Goal: Complete application form

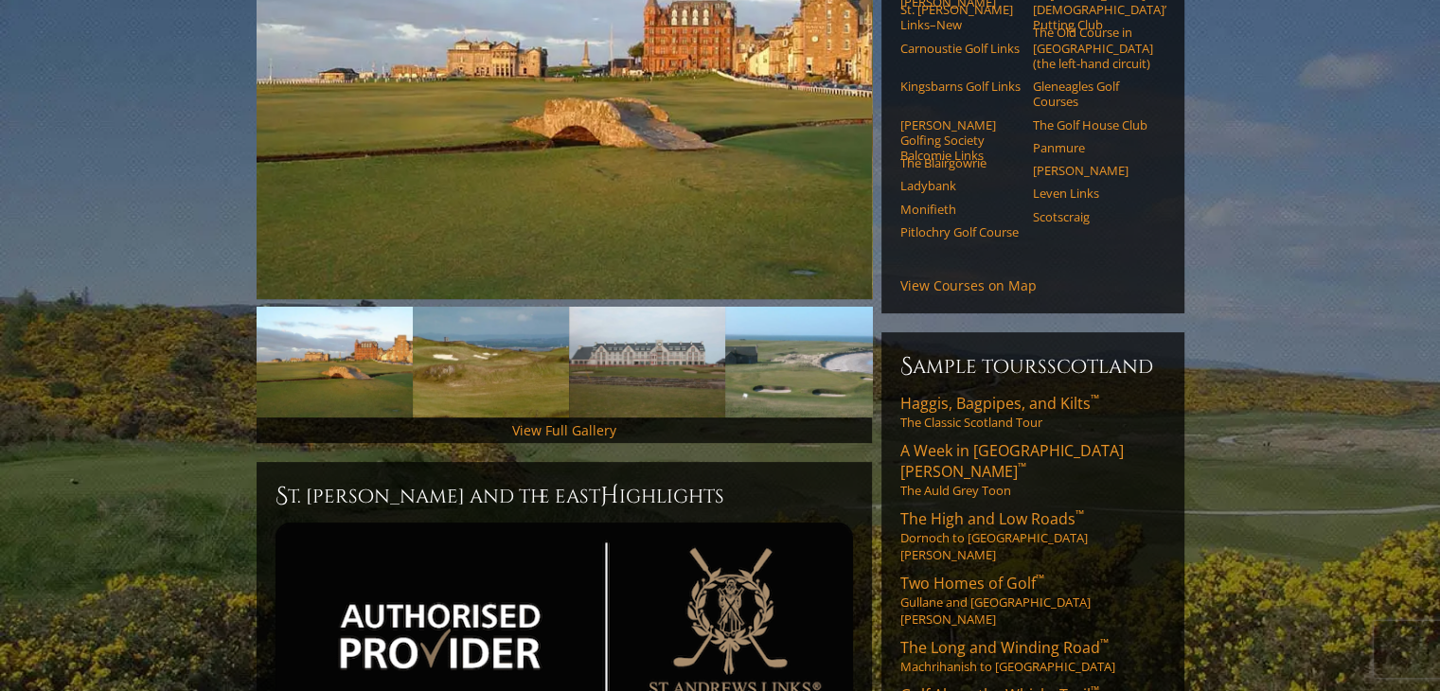
scroll to position [53, 0]
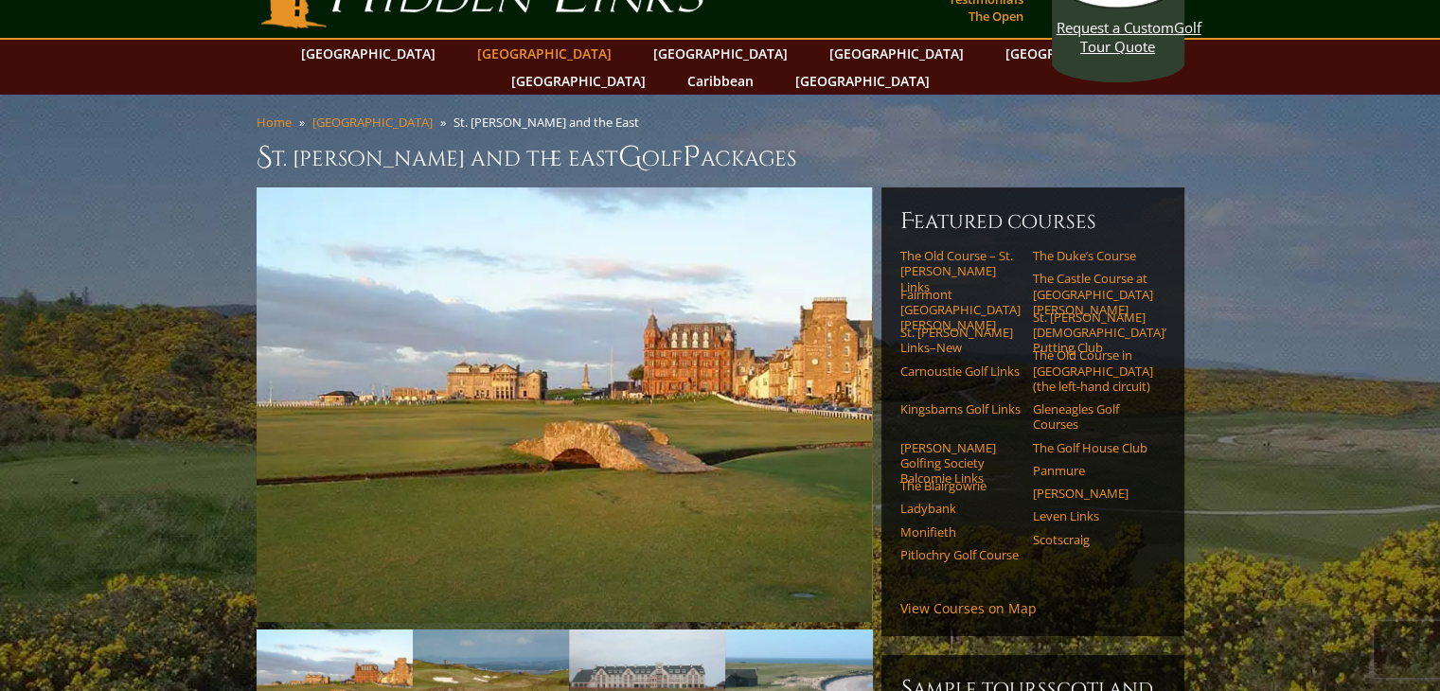
click at [511, 50] on link "[GEOGRAPHIC_DATA]" at bounding box center [544, 53] width 153 height 27
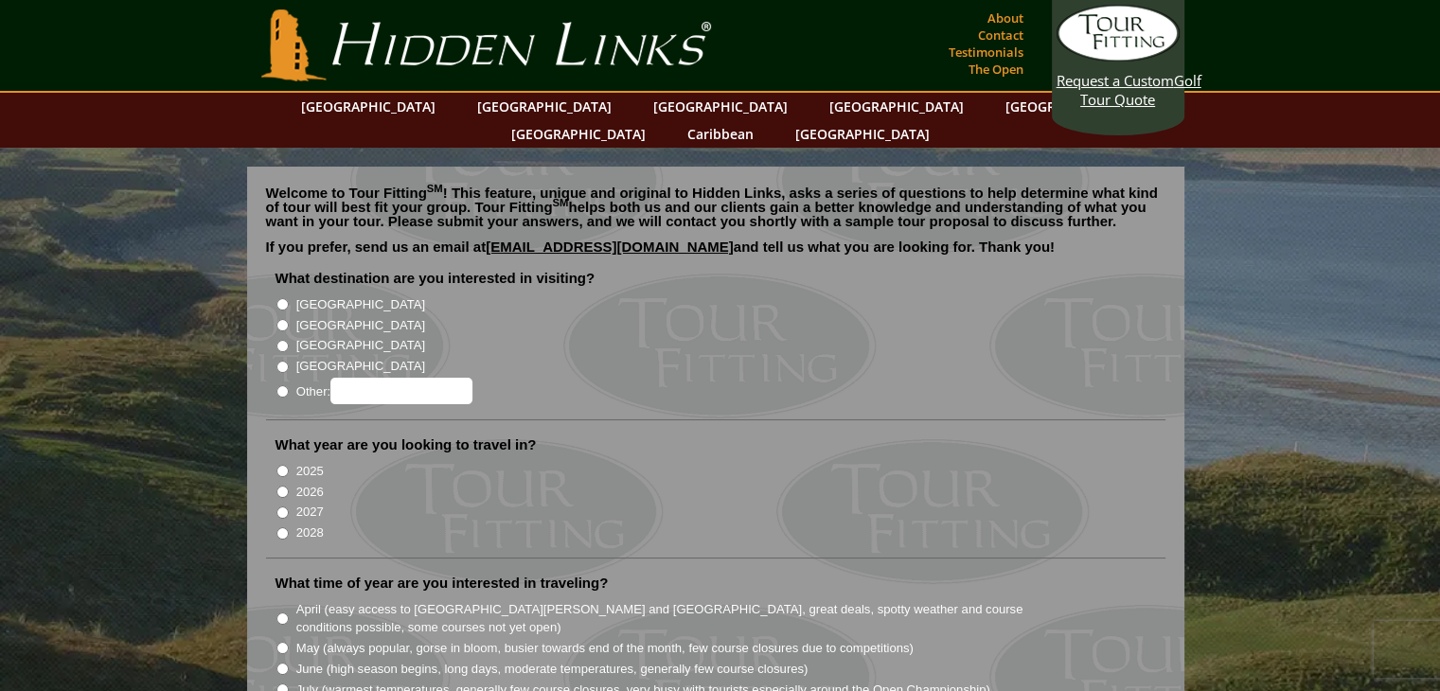
click at [280, 298] on input "[GEOGRAPHIC_DATA]" at bounding box center [282, 304] width 12 height 12
radio input "true"
click at [281, 298] on input "[GEOGRAPHIC_DATA]" at bounding box center [282, 304] width 12 height 12
click at [280, 319] on input "[GEOGRAPHIC_DATA]" at bounding box center [282, 325] width 12 height 12
radio input "true"
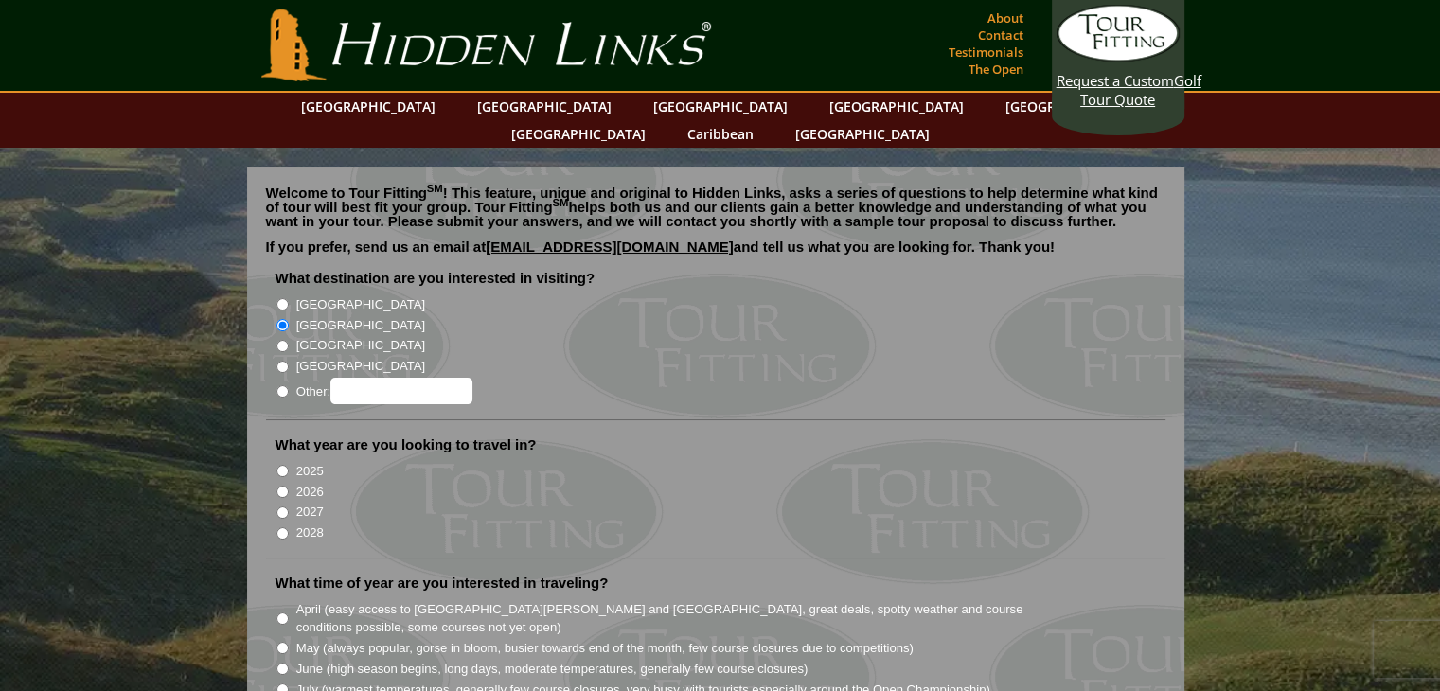
click at [281, 486] on input "2026" at bounding box center [282, 492] width 12 height 12
radio input "true"
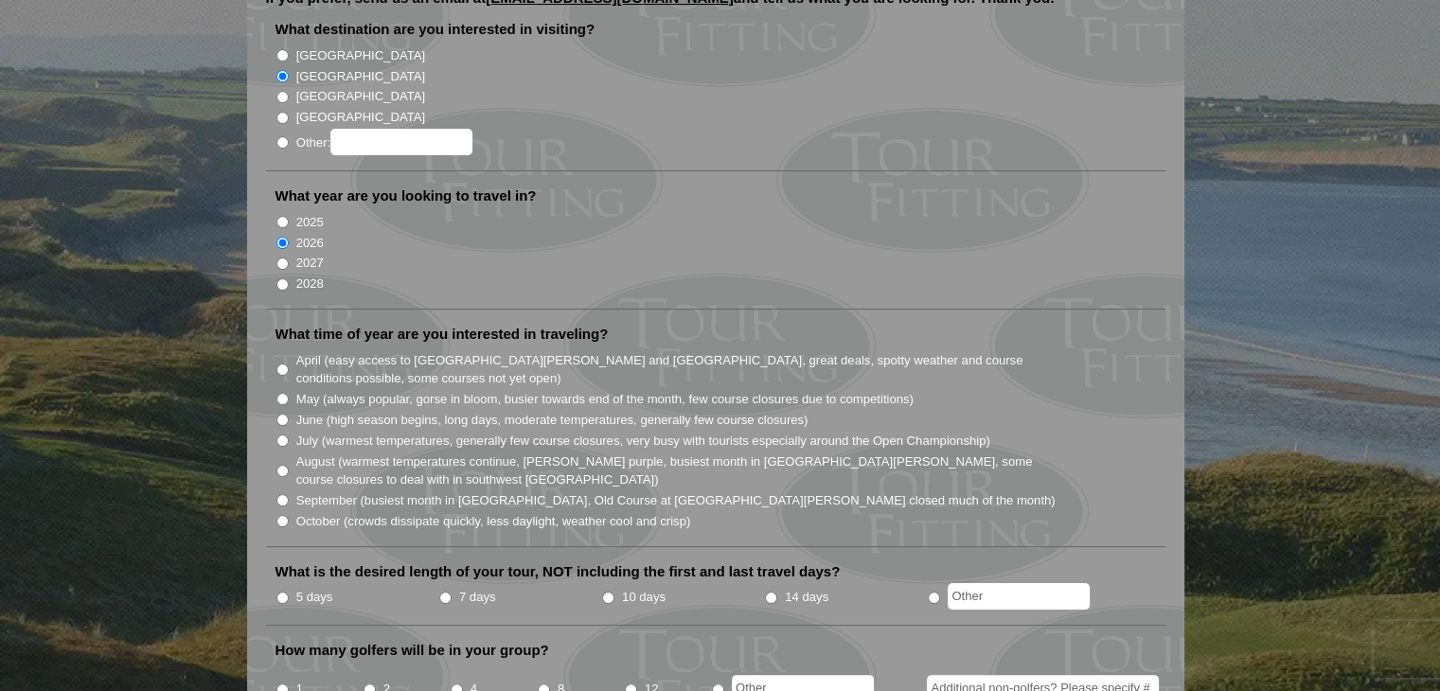
scroll to position [284, 0]
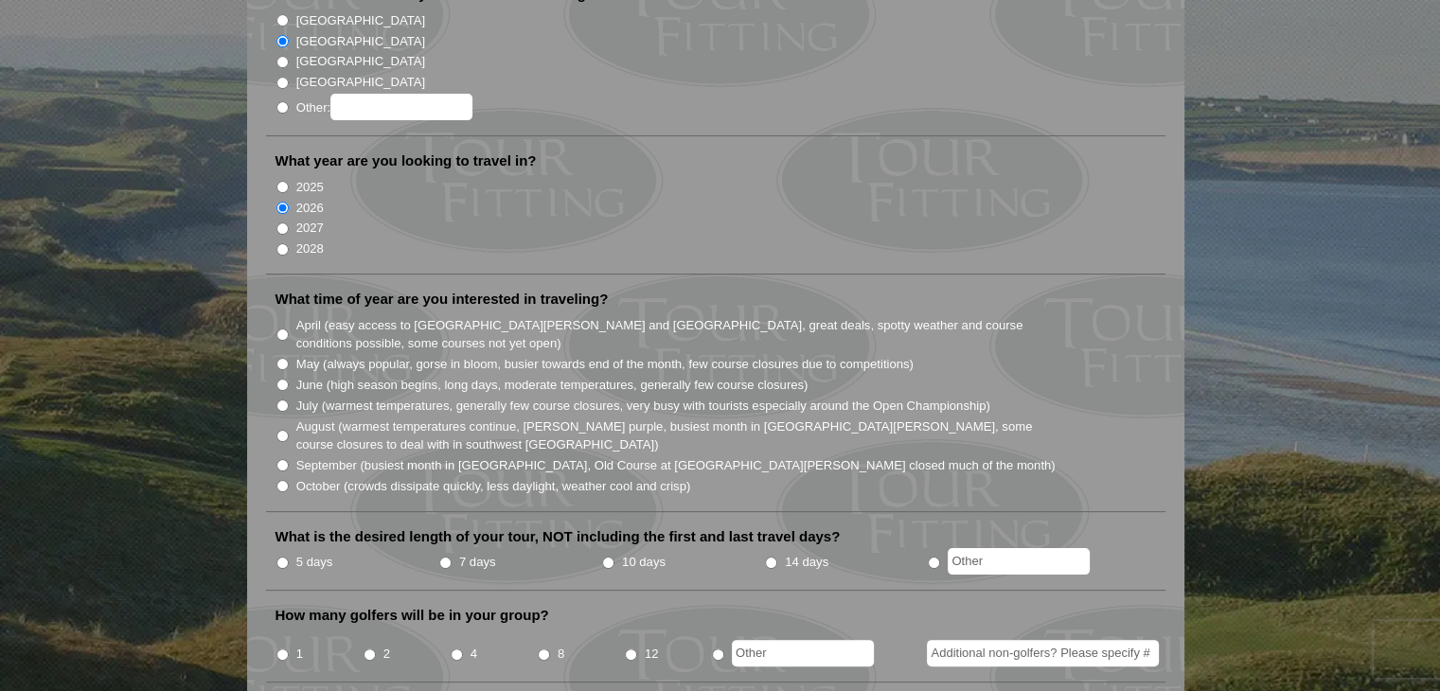
click at [280, 358] on input "May (always popular, gorse in bloom, busier towards end of the month, few cours…" at bounding box center [282, 364] width 12 height 12
radio input "true"
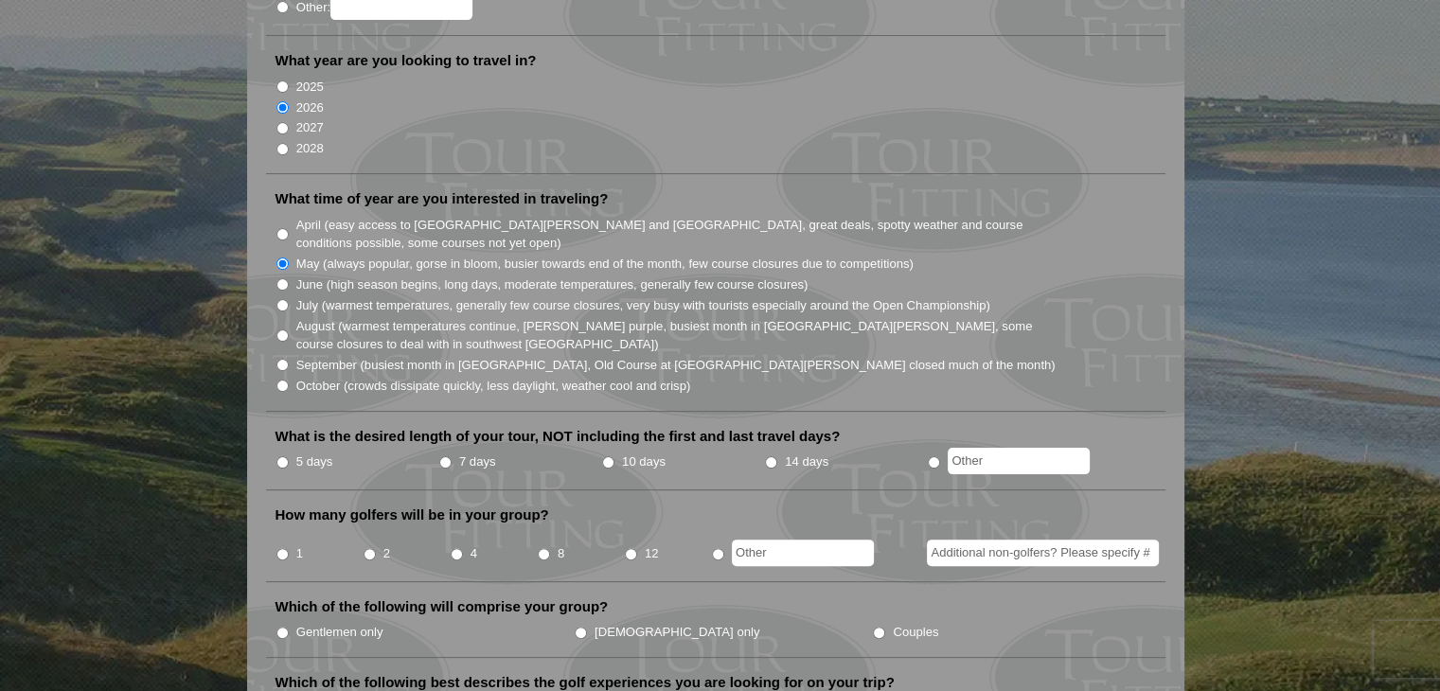
scroll to position [473, 0]
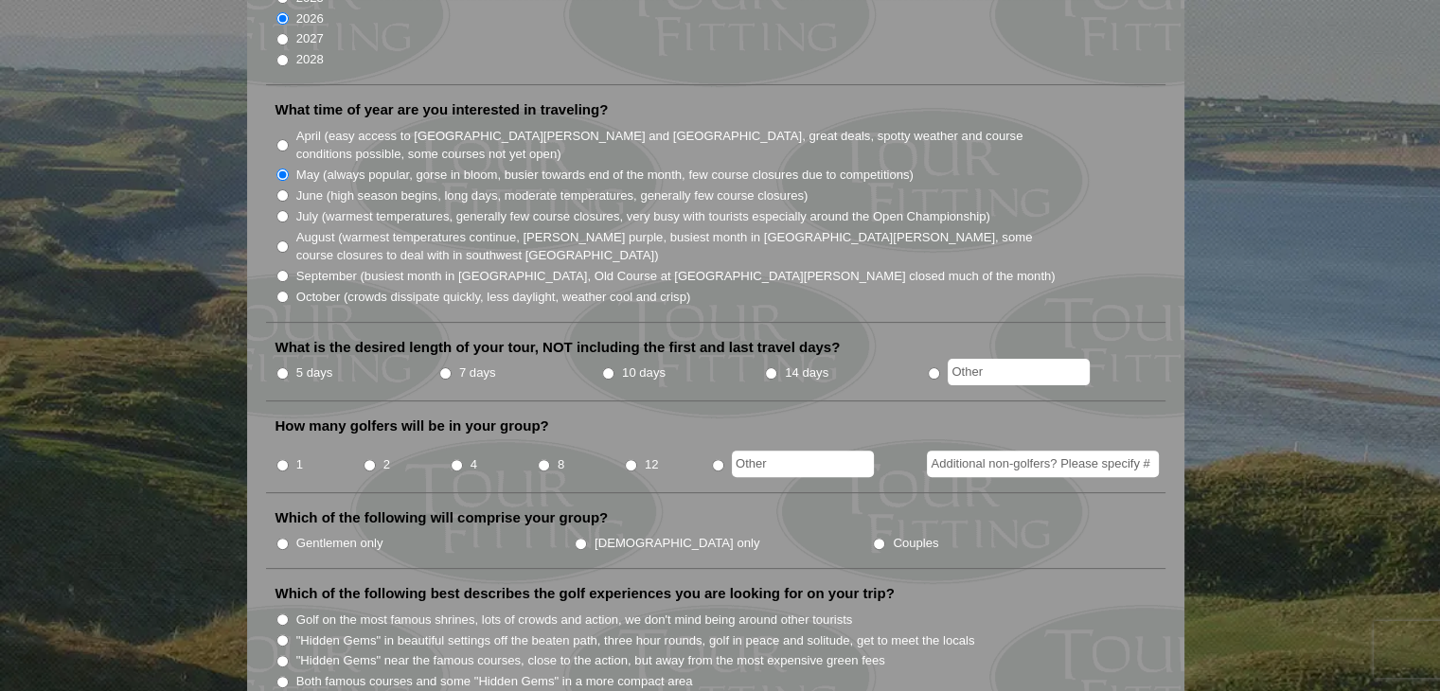
click at [443, 367] on input "7 days" at bounding box center [445, 373] width 12 height 12
radio input "true"
click at [456, 459] on input "4" at bounding box center [457, 465] width 12 height 12
radio input "true"
click at [280, 538] on input "Gentlemen only" at bounding box center [282, 544] width 12 height 12
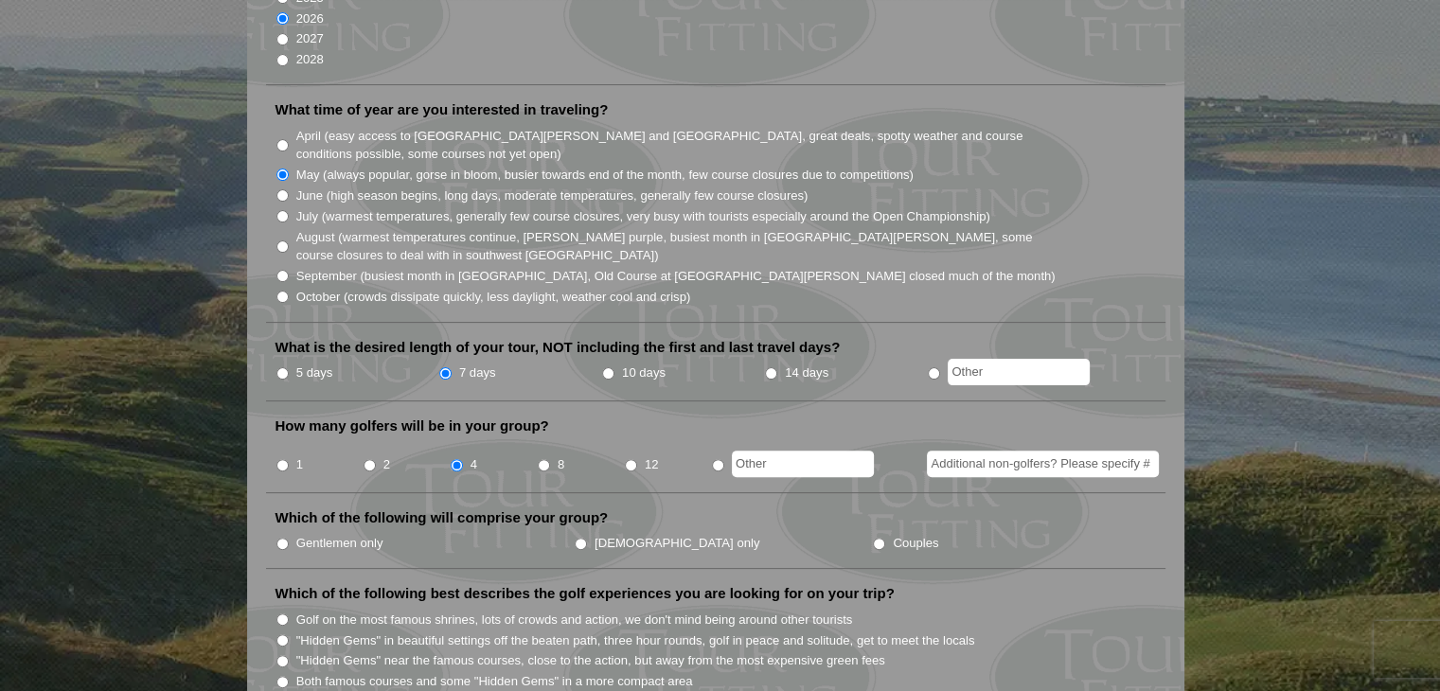
radio input "true"
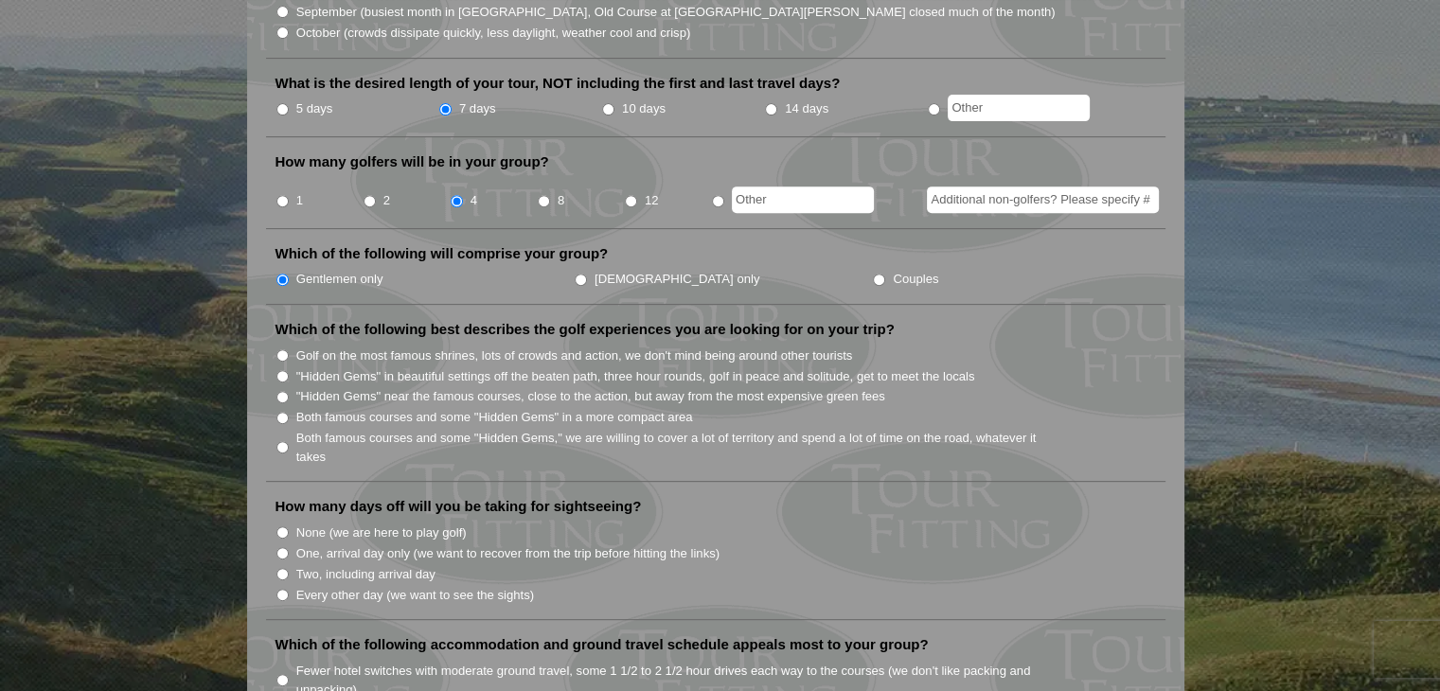
scroll to position [757, 0]
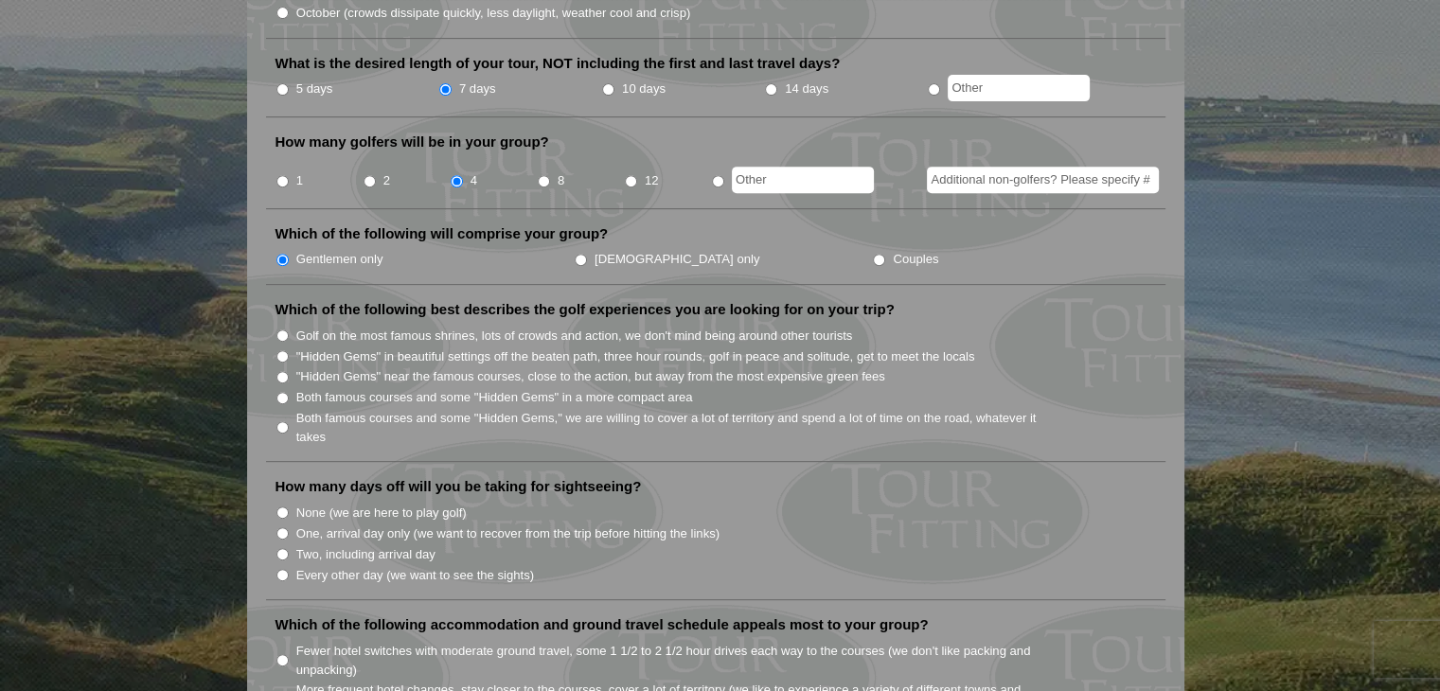
click at [282, 329] on input "Golf on the most famous shrines, lots of crowds and action, we don't mind being…" at bounding box center [282, 335] width 12 height 12
radio input "true"
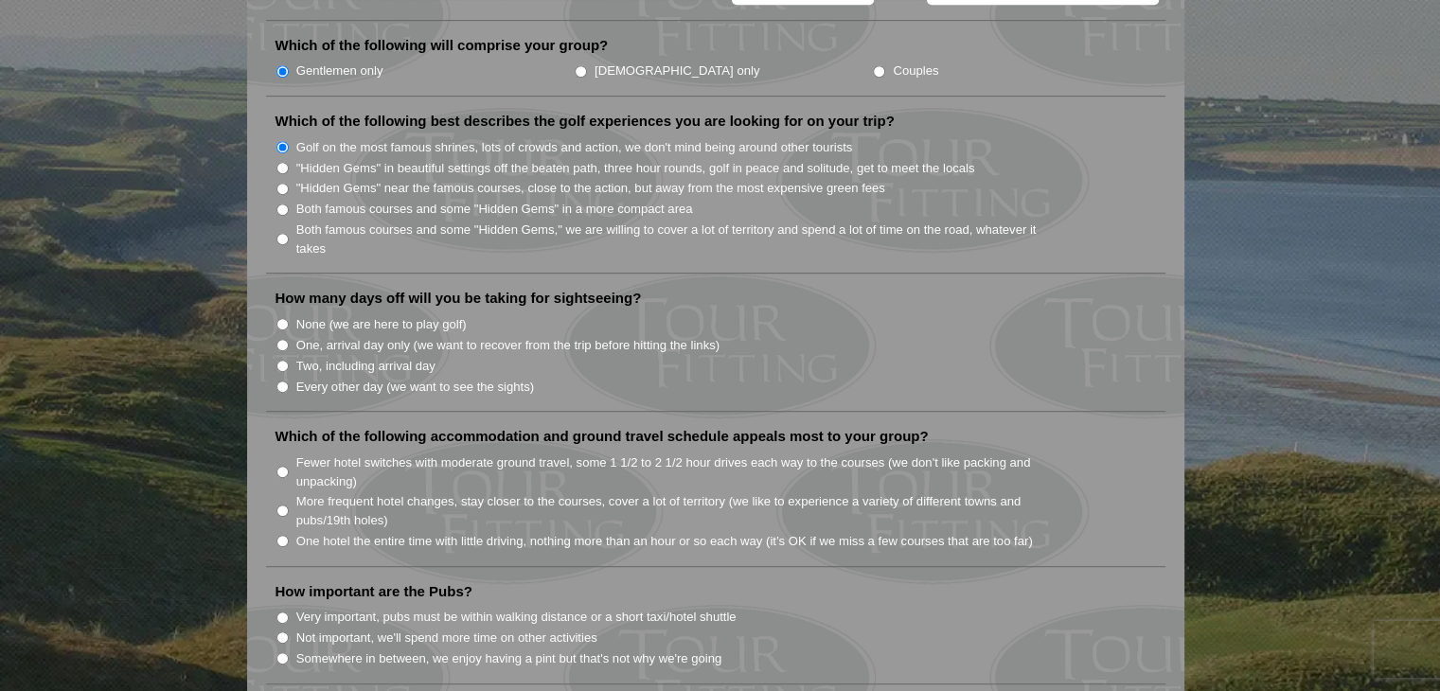
scroll to position [947, 0]
click at [284, 317] on input "None (we are here to play golf)" at bounding box center [282, 323] width 12 height 12
radio input "true"
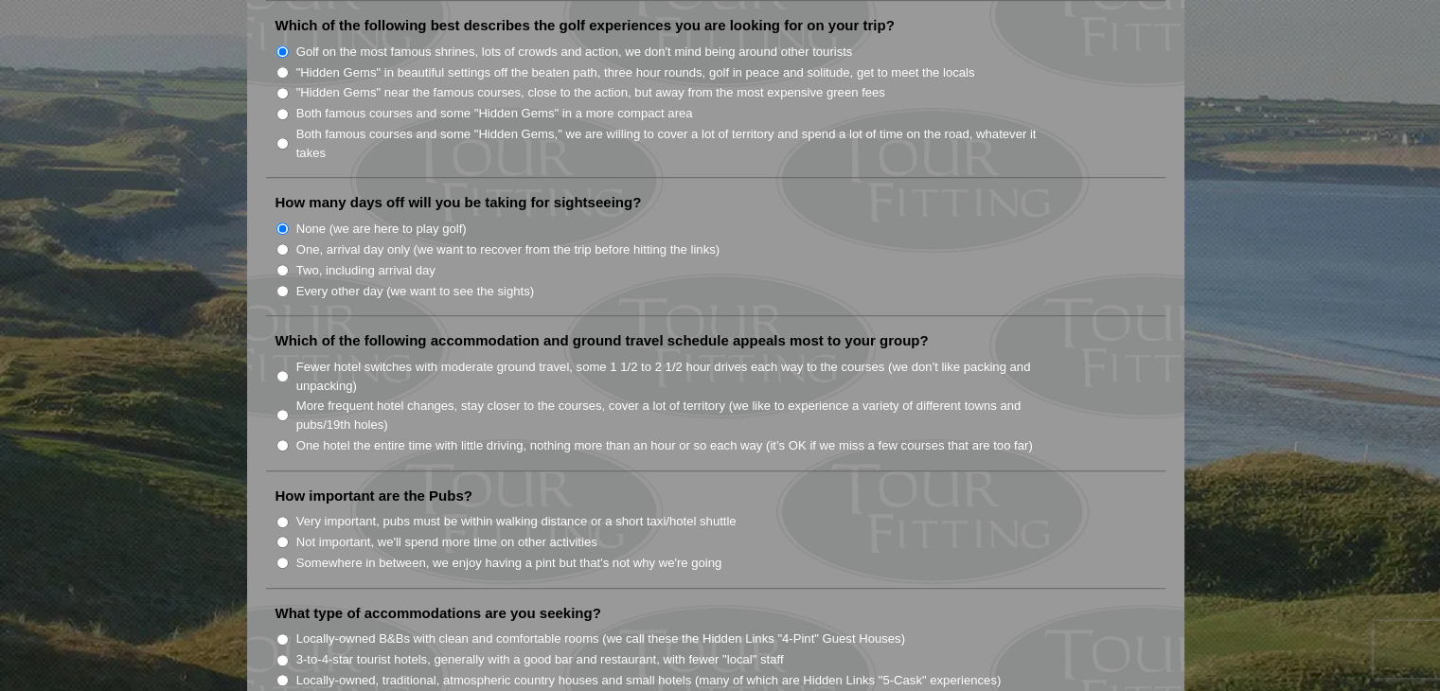
click at [282, 439] on input "One hotel the entire time with little driving, nothing more than an hour or so …" at bounding box center [282, 445] width 12 height 12
radio input "true"
click at [282, 557] on input "Somewhere in between, we enjoy having a pint but that's not why we're going" at bounding box center [282, 563] width 12 height 12
radio input "true"
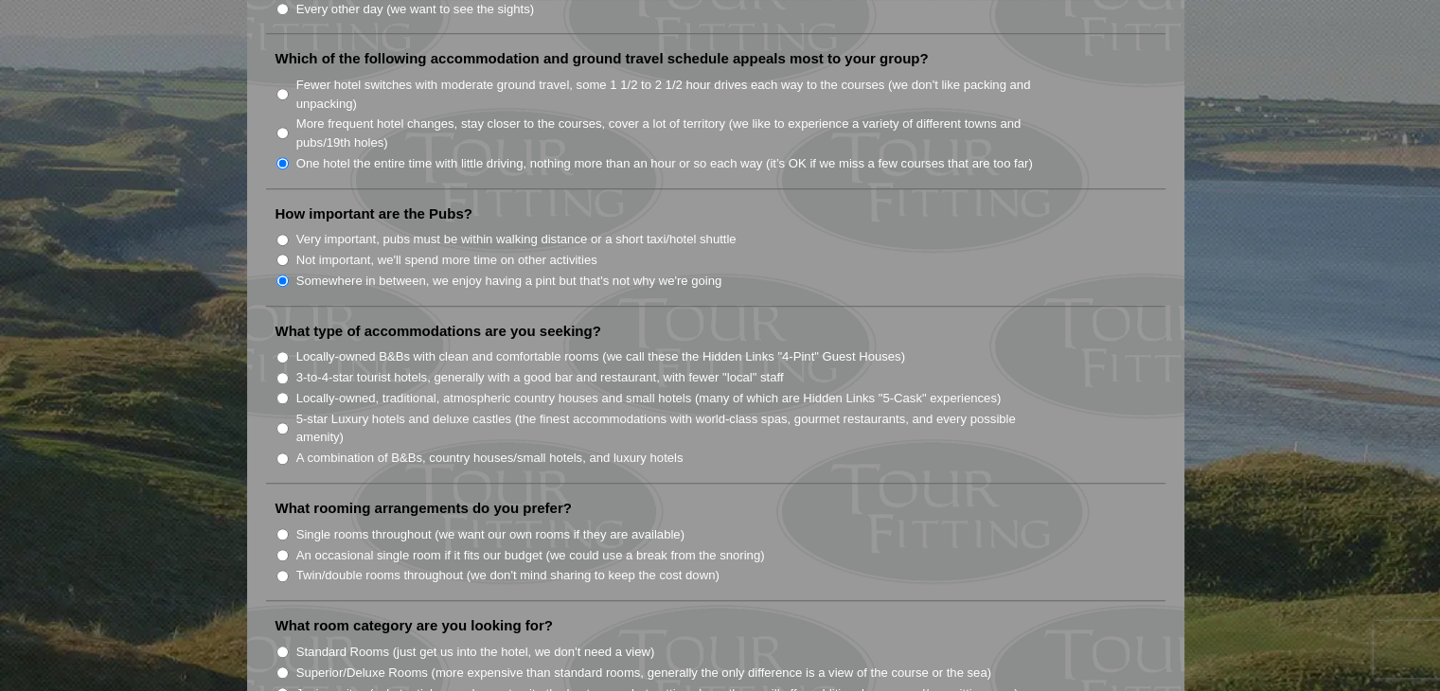
scroll to position [1325, 0]
click at [280, 451] on input "A combination of B&Bs, country houses/small hotels, and luxury hotels" at bounding box center [282, 457] width 12 height 12
radio input "true"
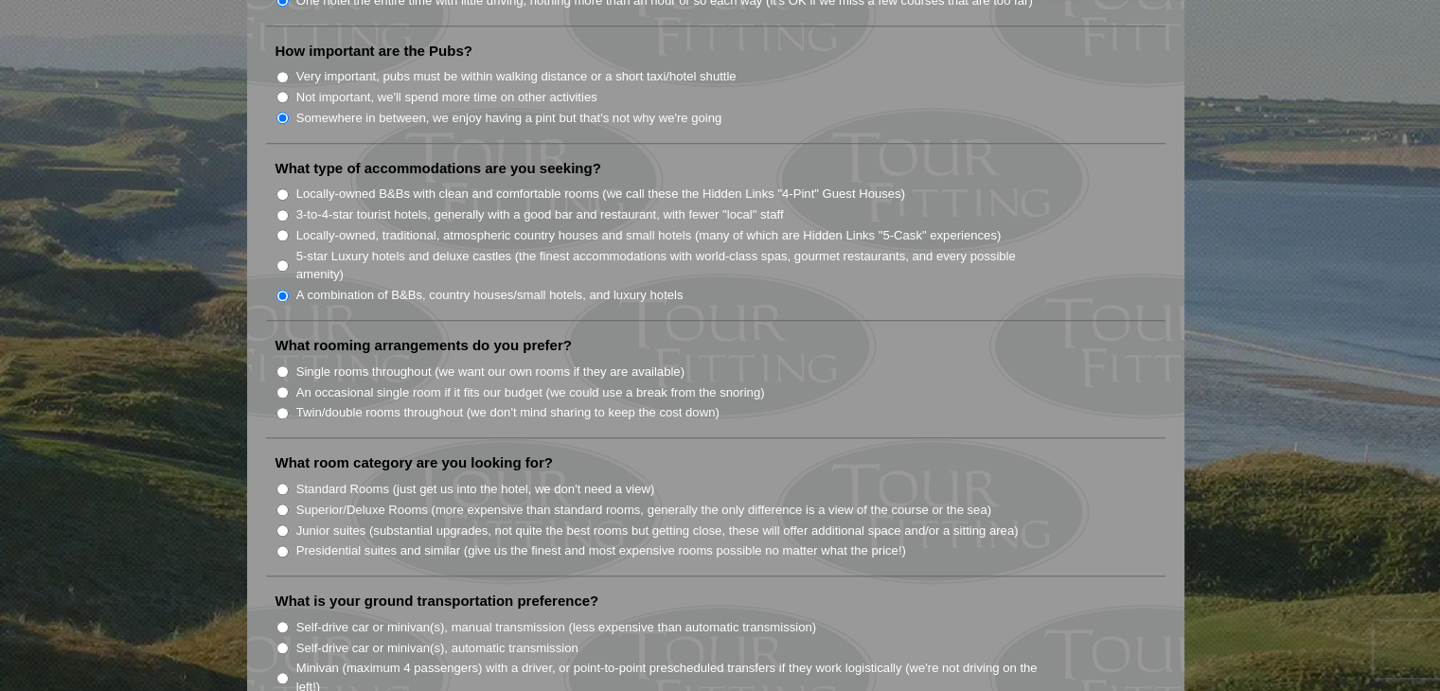
scroll to position [1515, 0]
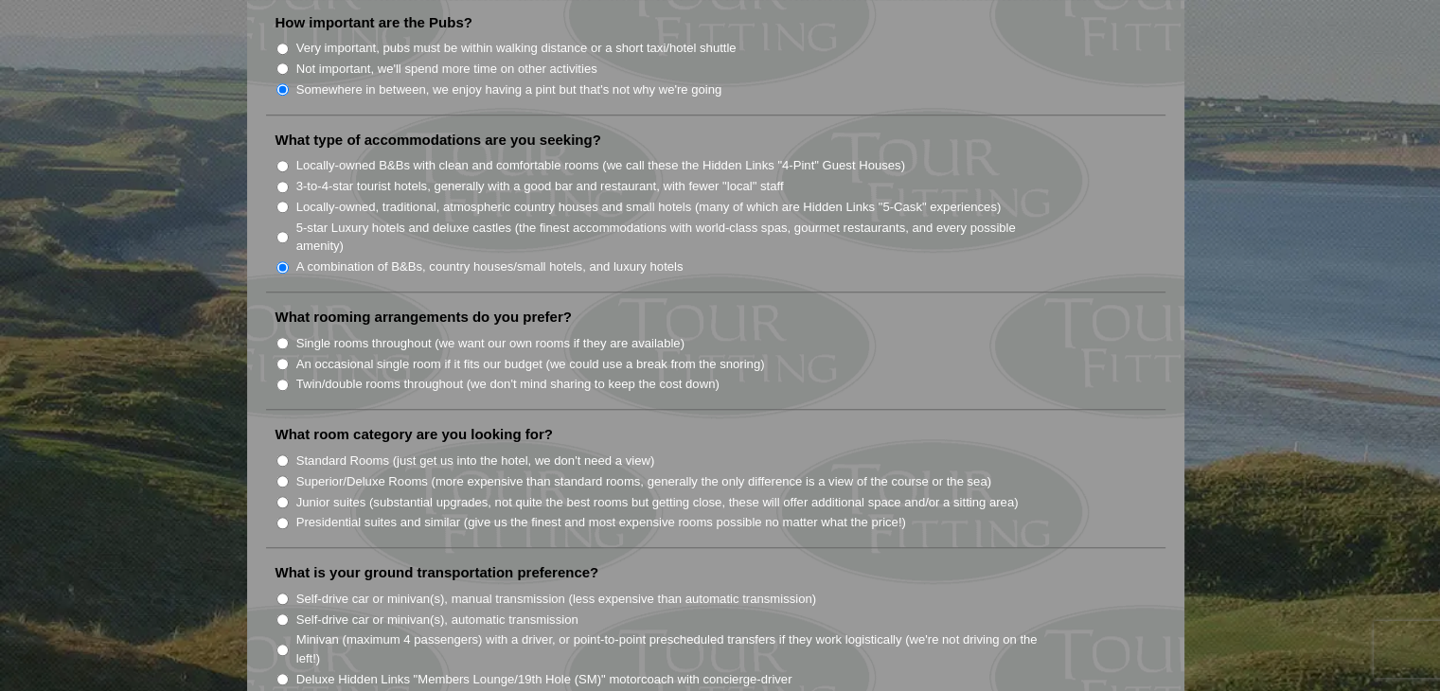
click at [281, 379] on input "Twin/double rooms throughout (we don't mind sharing to keep the cost down)" at bounding box center [282, 385] width 12 height 12
radio input "true"
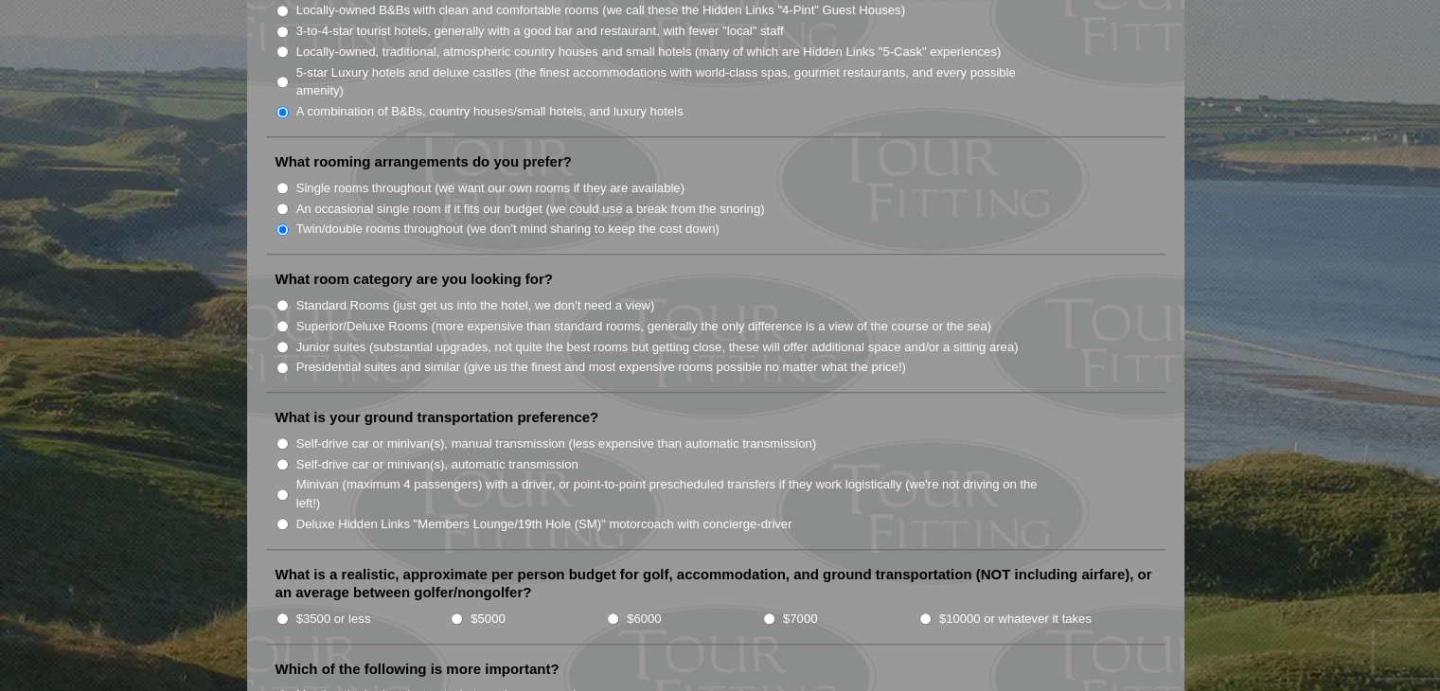
scroll to position [1704, 0]
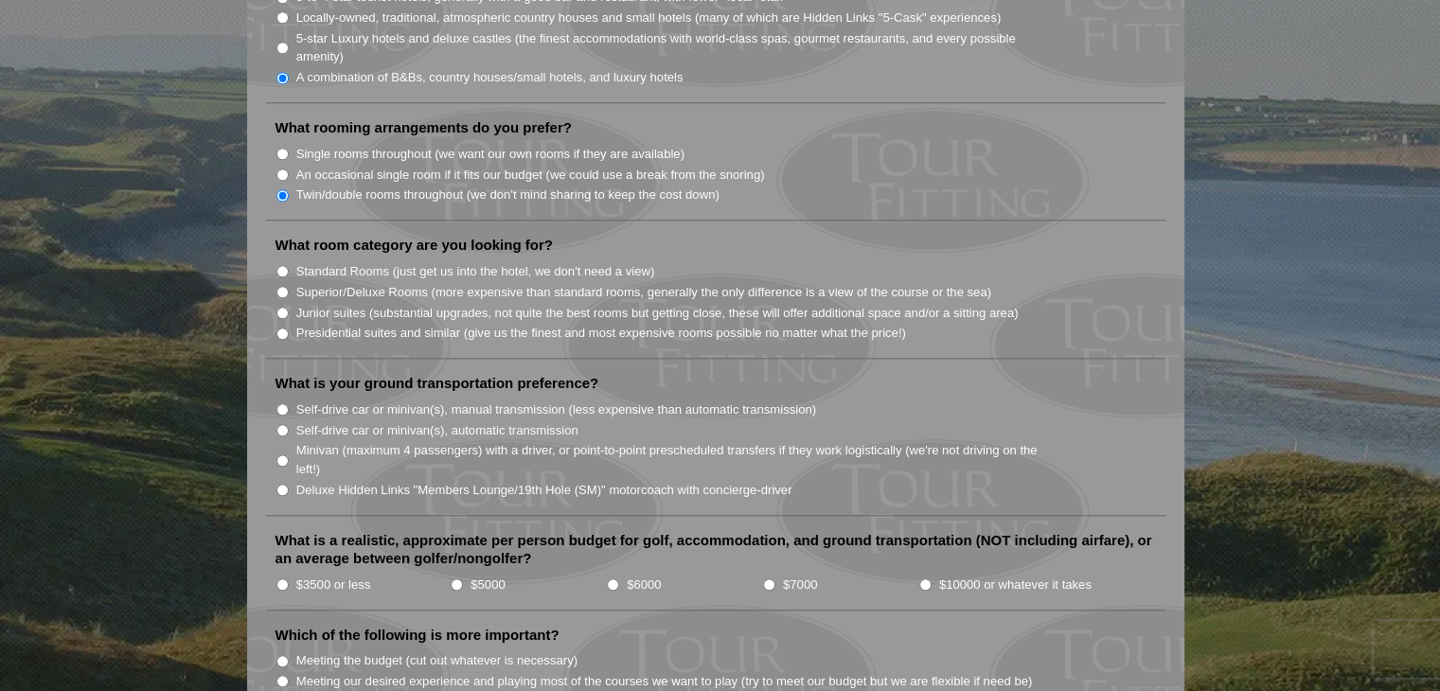
click at [282, 265] on input "Standard Rooms (just get us into the hotel, we don't need a view)" at bounding box center [282, 271] width 12 height 12
radio input "true"
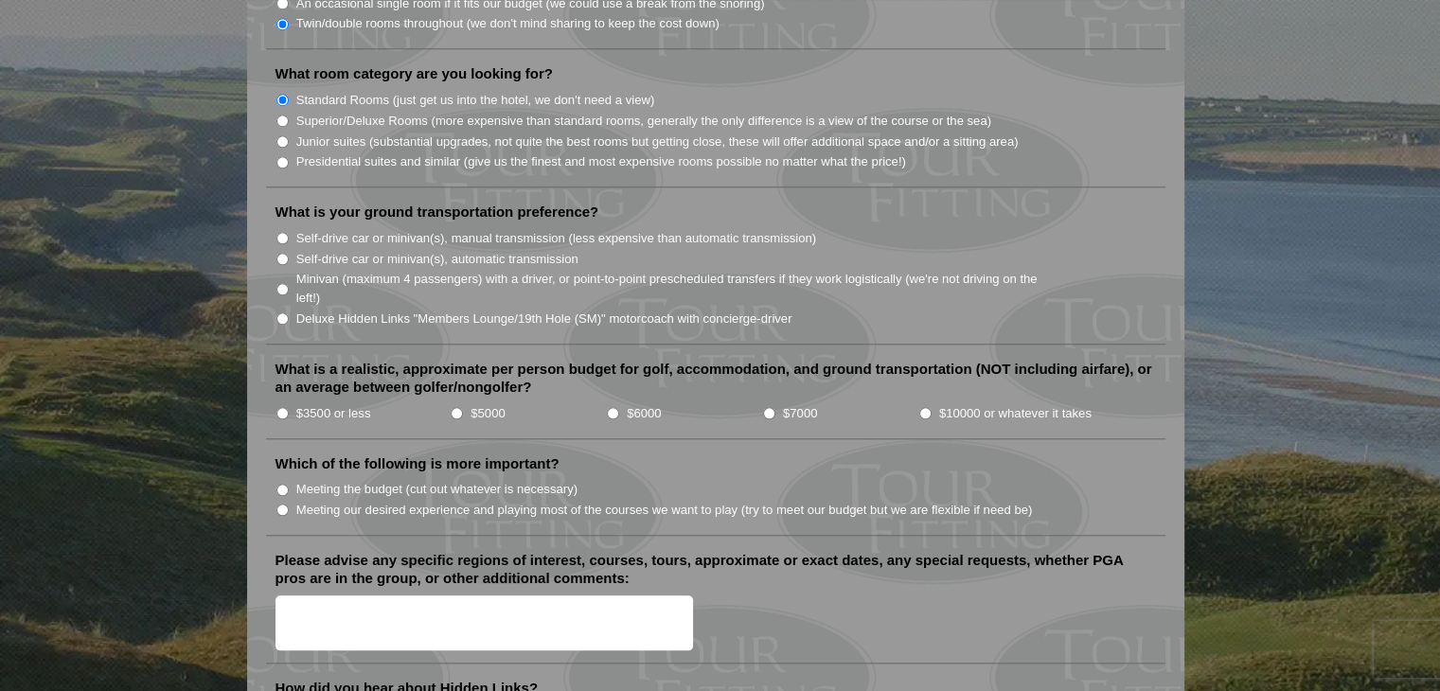
scroll to position [1893, 0]
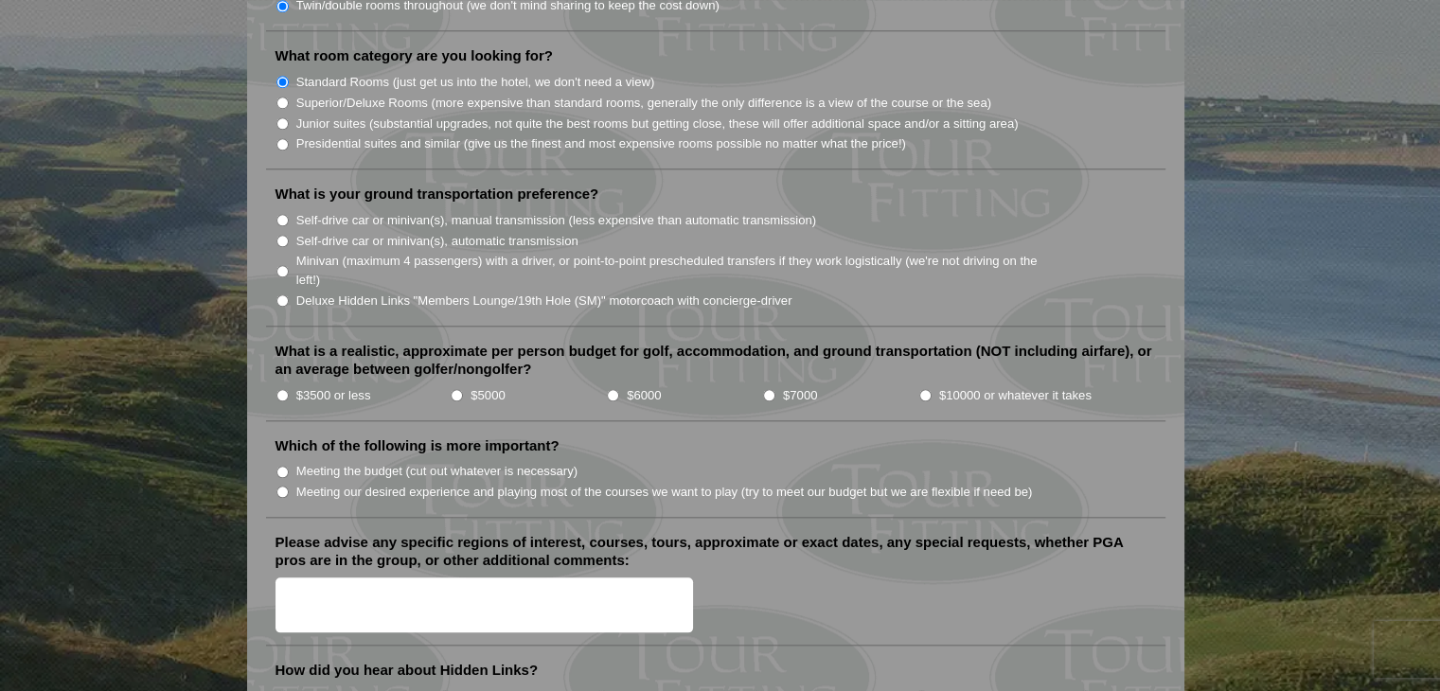
click at [281, 265] on input "Minivan (maximum 4 passengers) with a driver, or point-to-point prescheduled tr…" at bounding box center [282, 271] width 12 height 12
radio input "true"
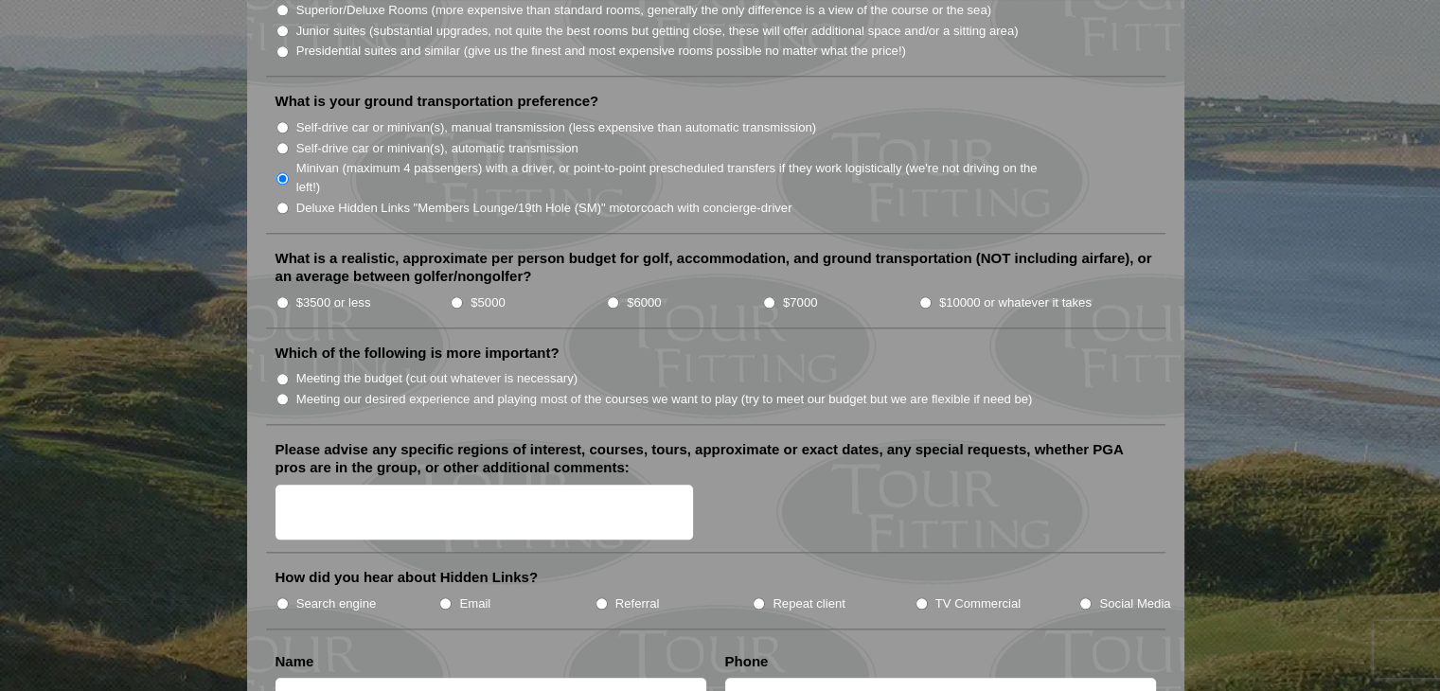
scroll to position [1988, 0]
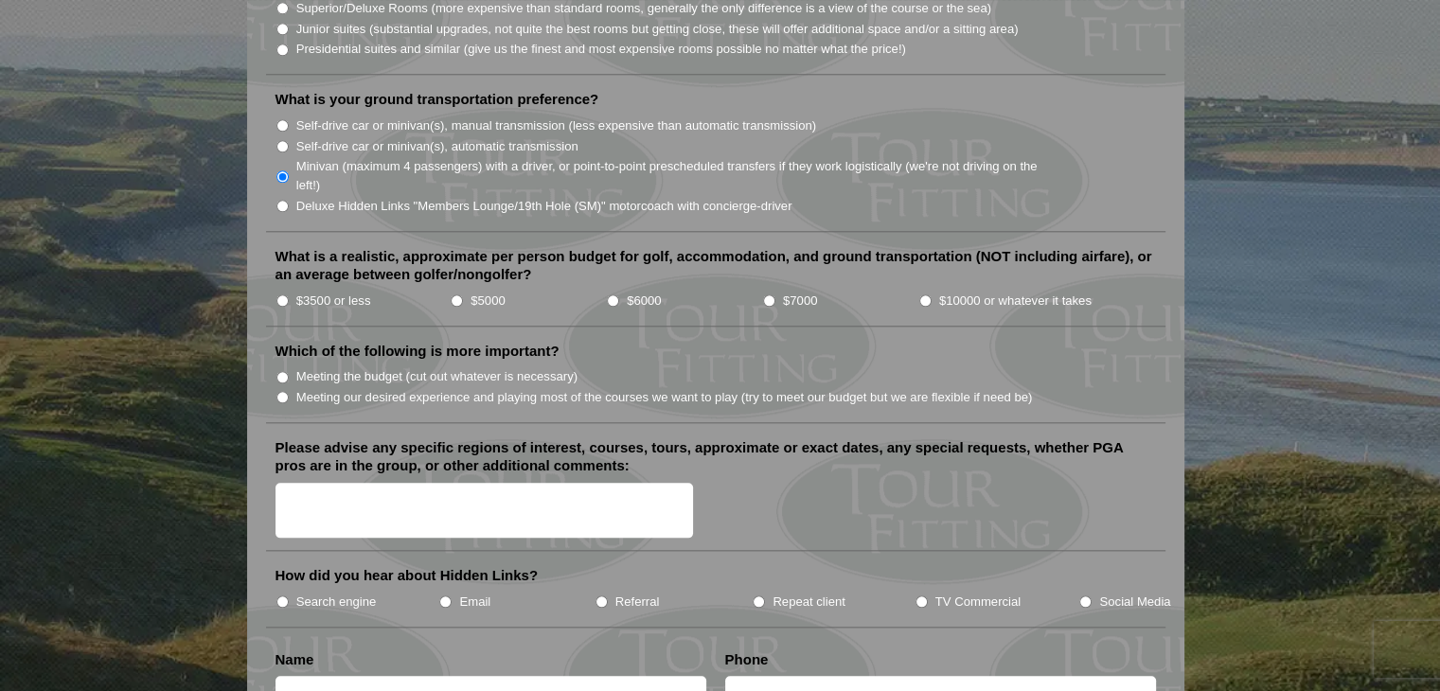
click at [281, 294] on input "$3500 or less" at bounding box center [282, 300] width 12 height 12
radio input "true"
click at [278, 391] on input "Meeting our desired experience and playing most of the courses we want to play …" at bounding box center [282, 397] width 12 height 12
radio input "true"
click at [557, 483] on textarea "Please advise any specific regions of interest, courses, tours, approximate or …" at bounding box center [484, 511] width 418 height 56
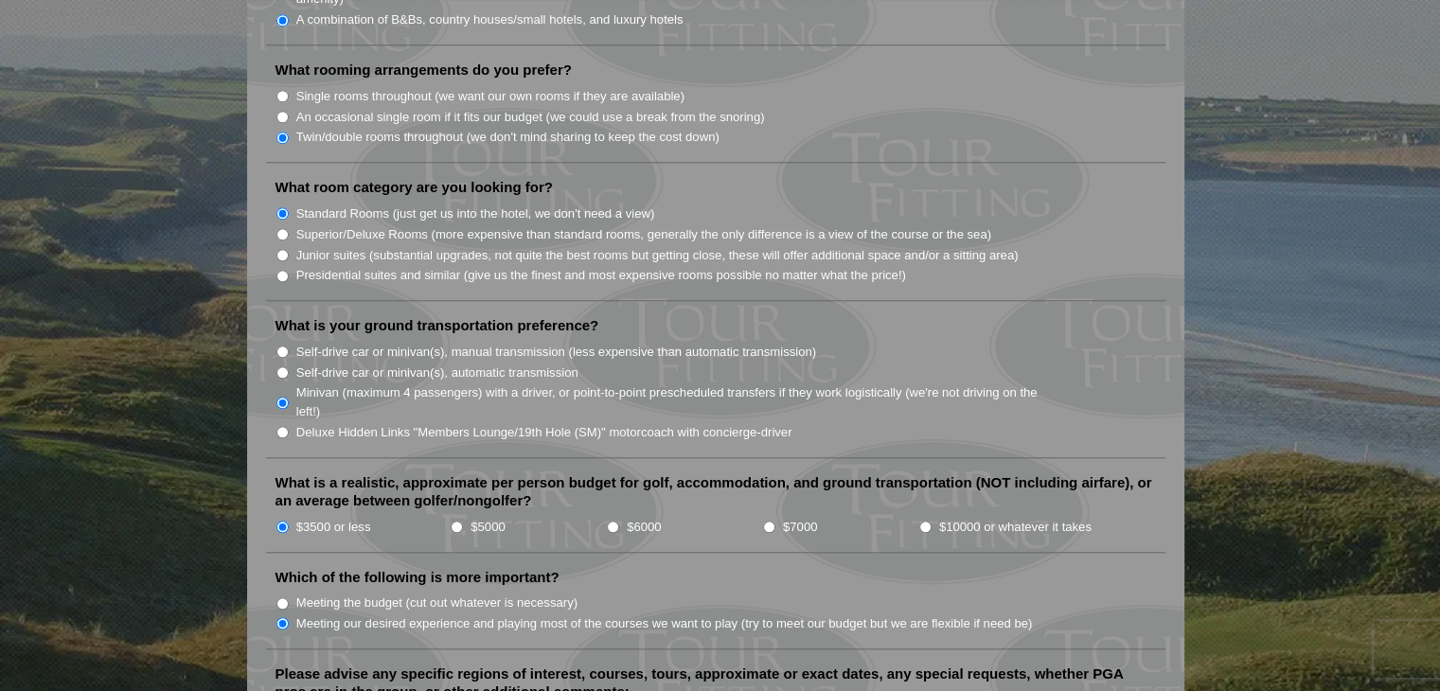
scroll to position [0, 0]
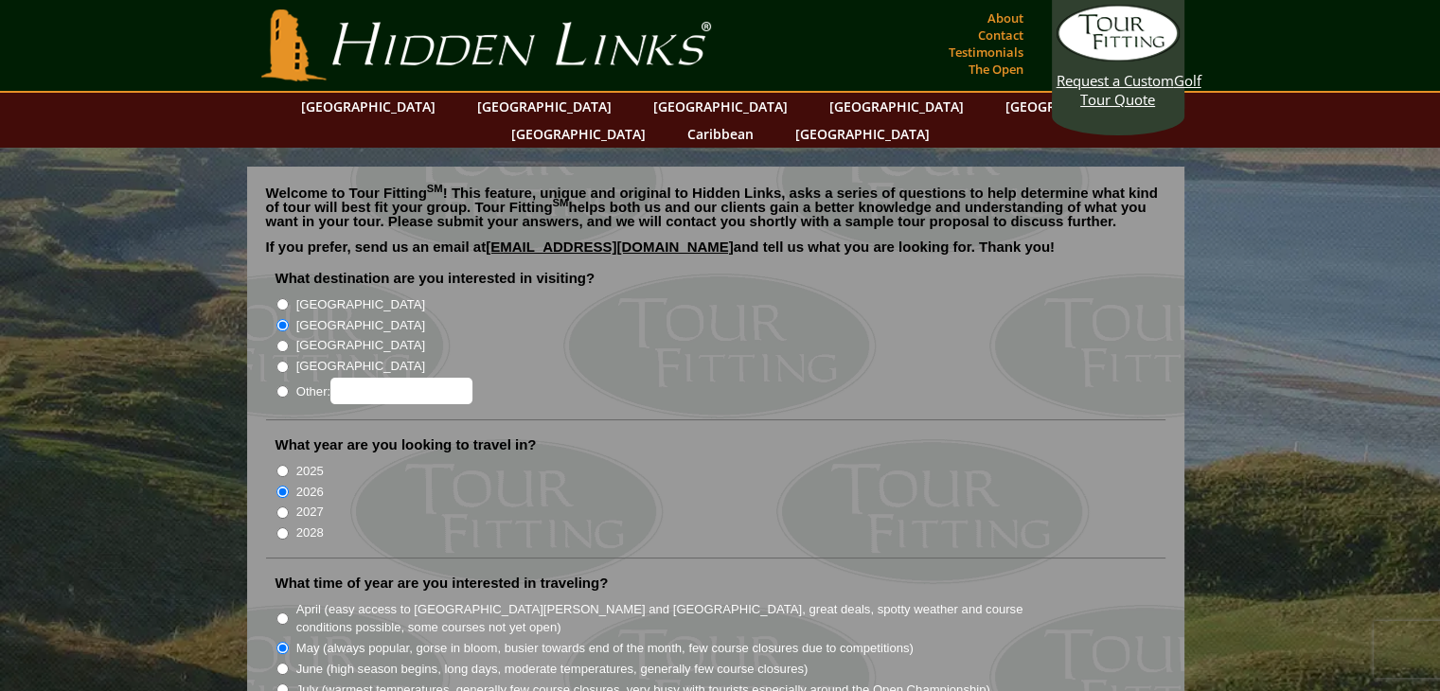
type textarea "1 PGA Professional St. Andrews Old Course Carnoustie"
